Goal: Find specific fact: Find contact information

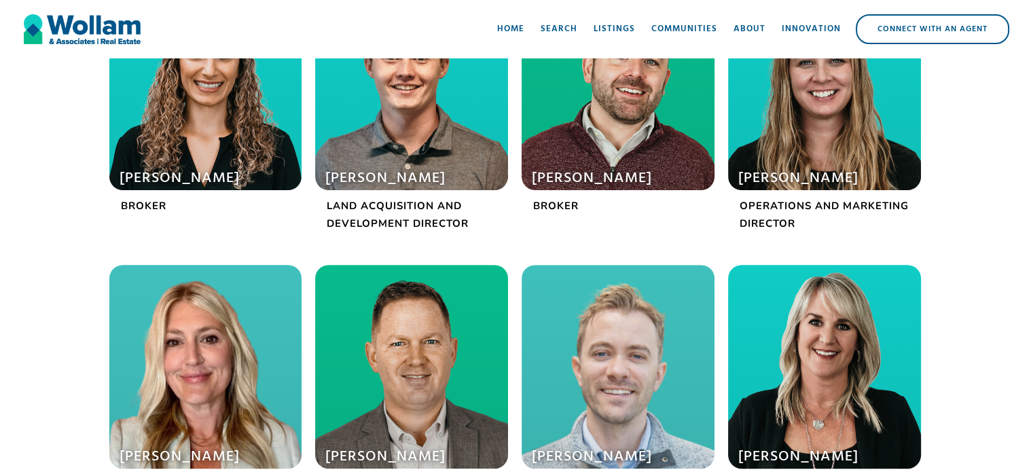
scroll to position [340, 0]
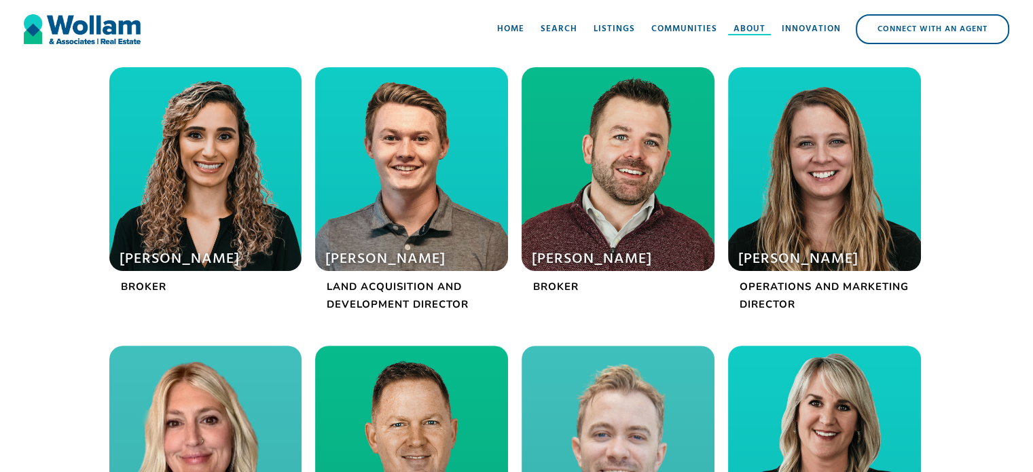
click at [749, 29] on div "About" at bounding box center [750, 29] width 32 height 14
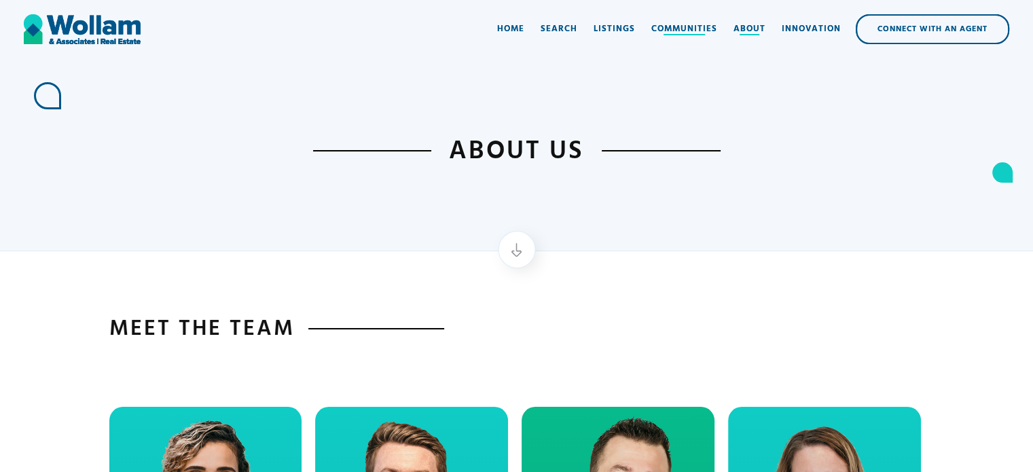
click at [747, 30] on div "About" at bounding box center [750, 29] width 32 height 14
click at [520, 26] on div "Home" at bounding box center [510, 29] width 27 height 14
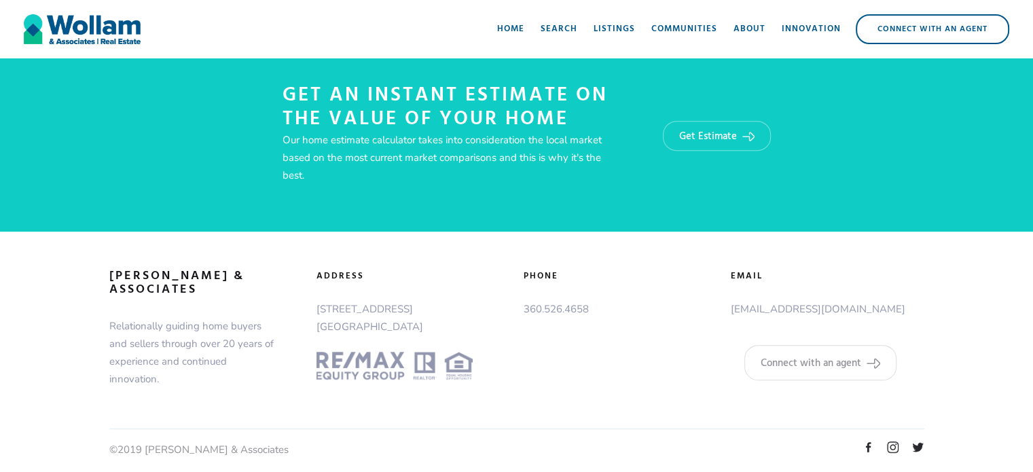
scroll to position [639, 0]
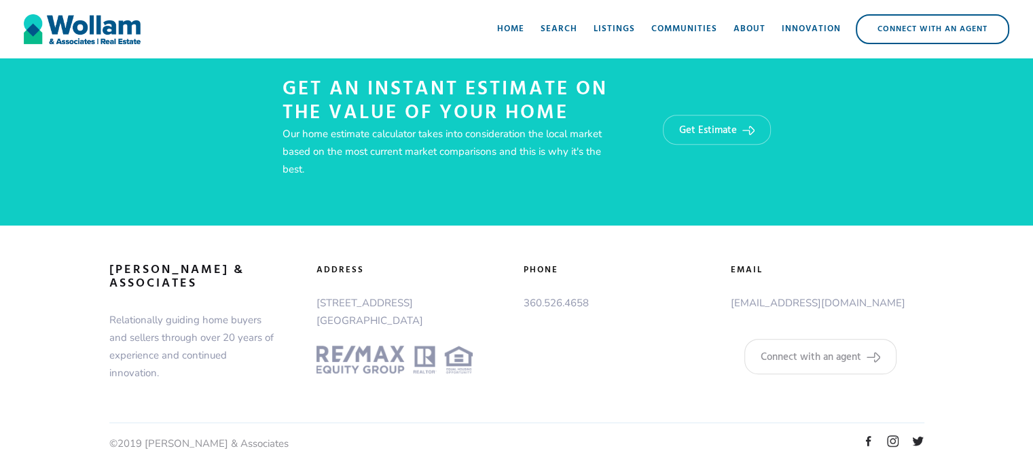
drag, startPoint x: 432, startPoint y: 320, endPoint x: 314, endPoint y: 304, distance: 119.3
click at [314, 304] on div "adDress 7701 NE Greenwood Drive Vancouver, WA 98662" at bounding box center [413, 319] width 207 height 110
copy p "7701 NE Greenwood Drive Vancouver, WA 98662"
click at [734, 27] on div "About" at bounding box center [750, 29] width 32 height 14
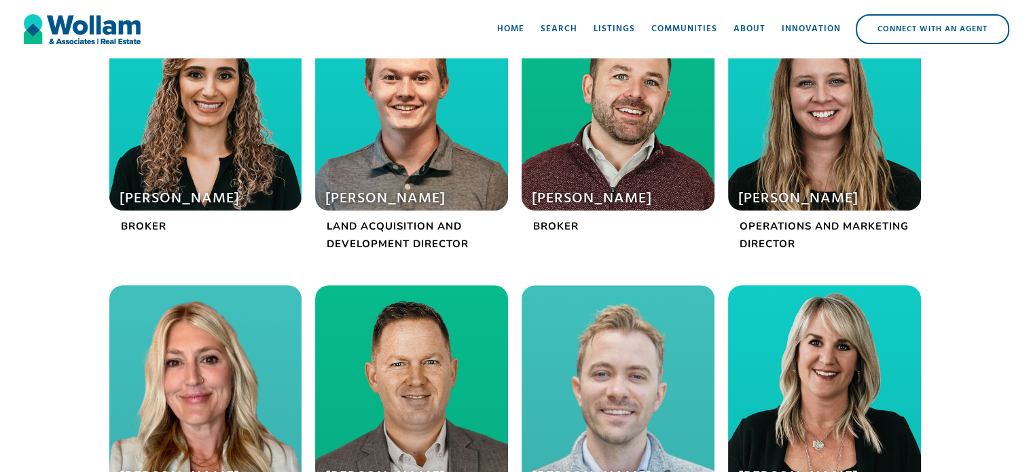
scroll to position [544, 0]
